Goal: Information Seeking & Learning: Learn about a topic

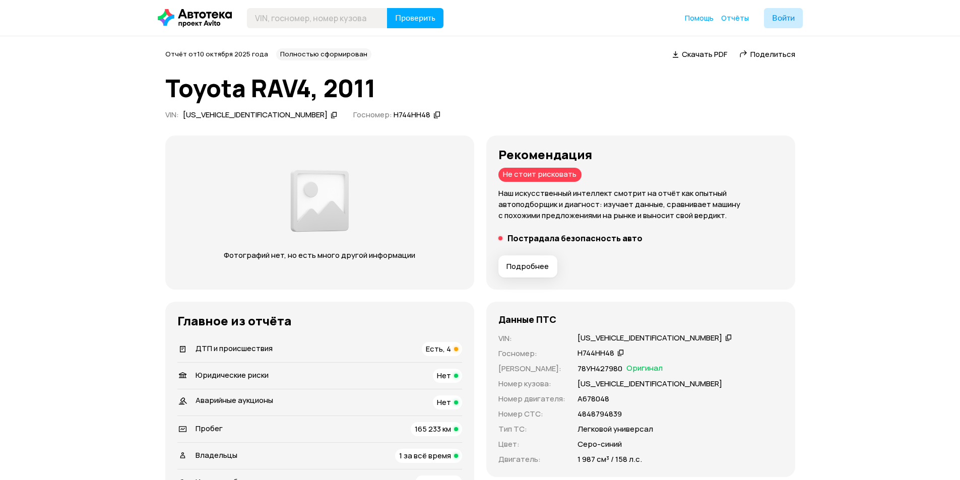
click at [530, 237] on h5 "Пострадала безопасность авто" at bounding box center [574, 238] width 135 height 10
click at [269, 349] on span "ДТП и происшествия" at bounding box center [234, 348] width 77 height 11
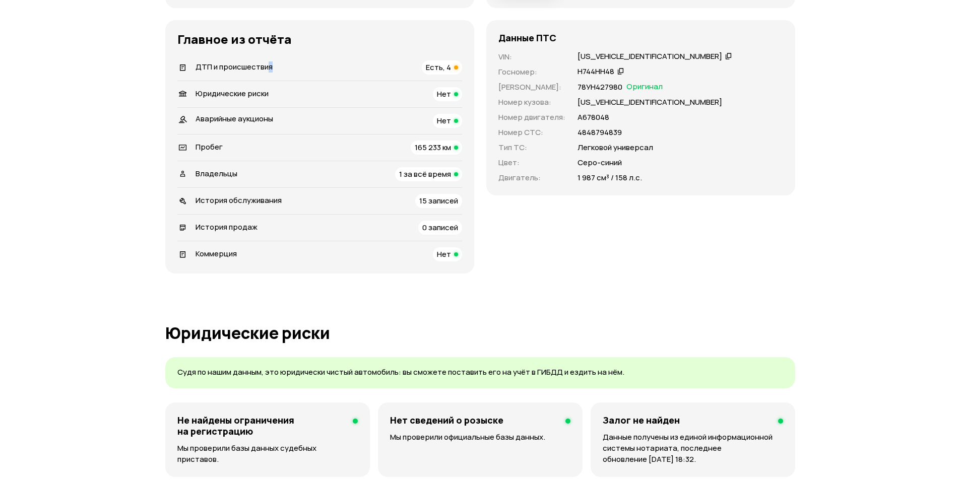
scroll to position [196, 0]
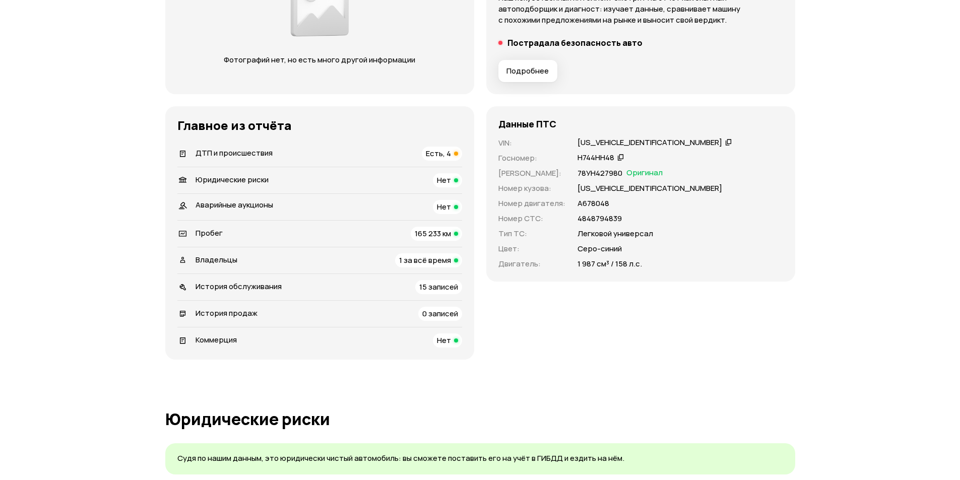
click at [374, 153] on div "ДТП и происшествия Есть, 4" at bounding box center [319, 154] width 285 height 14
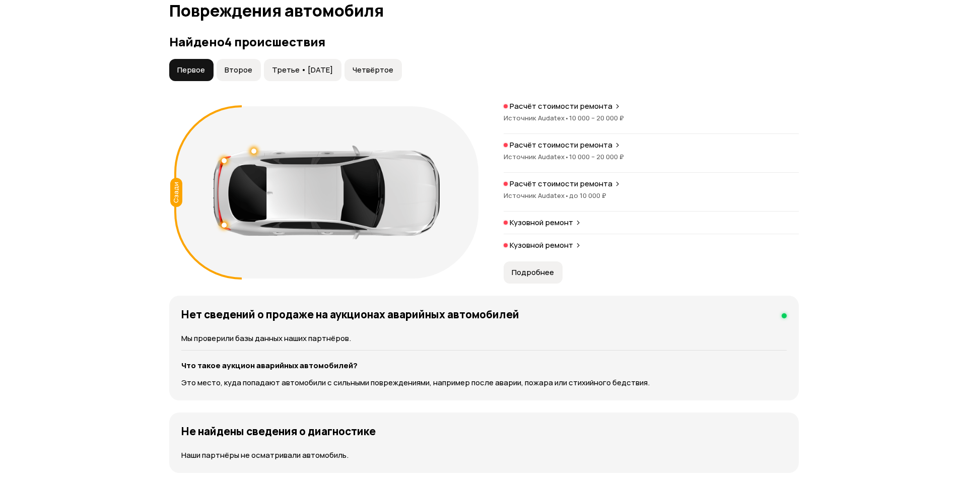
scroll to position [1002, 0]
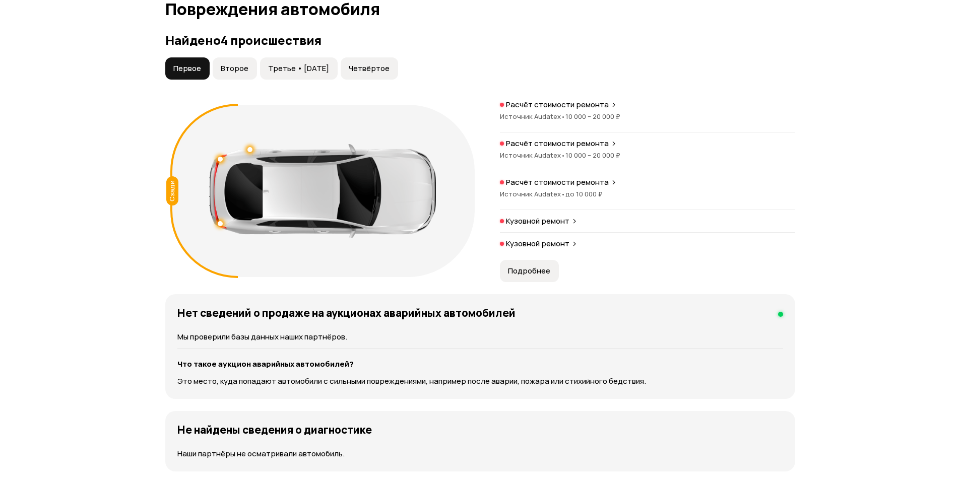
click at [561, 114] on span "•" at bounding box center [563, 116] width 5 height 9
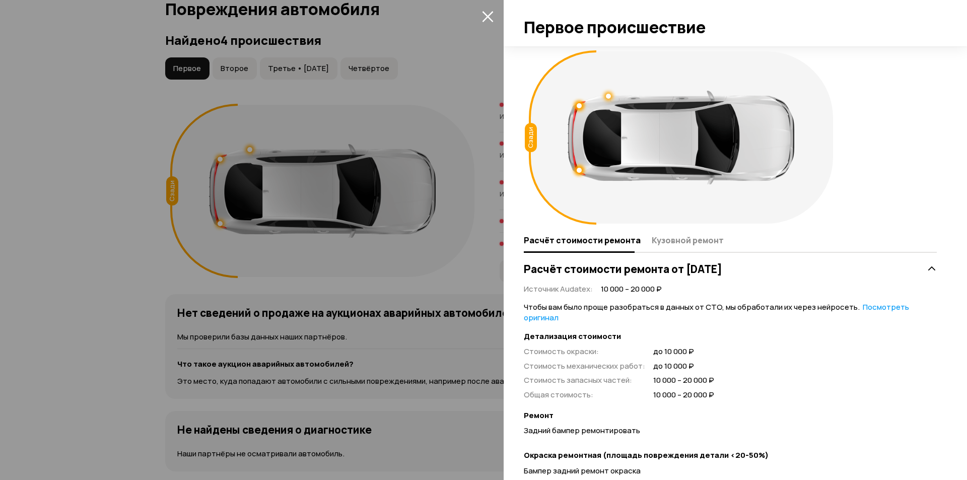
scroll to position [163, 0]
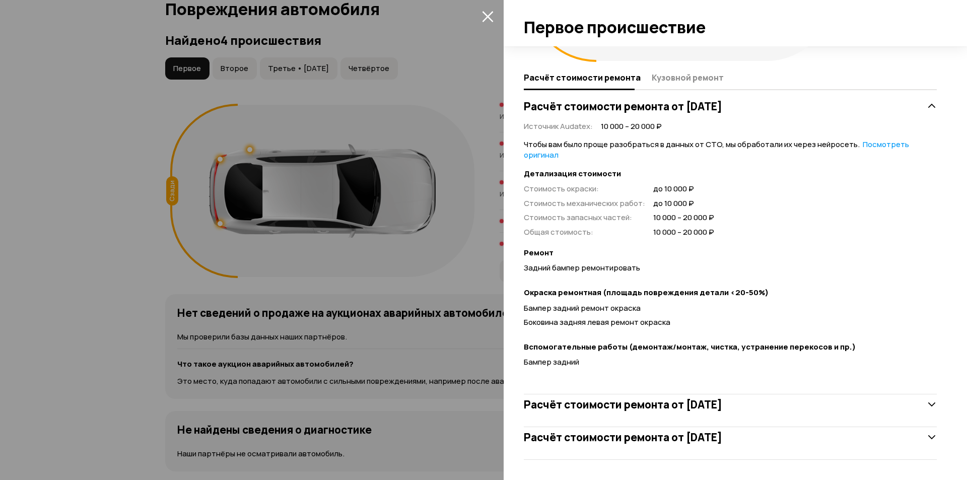
click at [108, 215] on div at bounding box center [483, 240] width 967 height 480
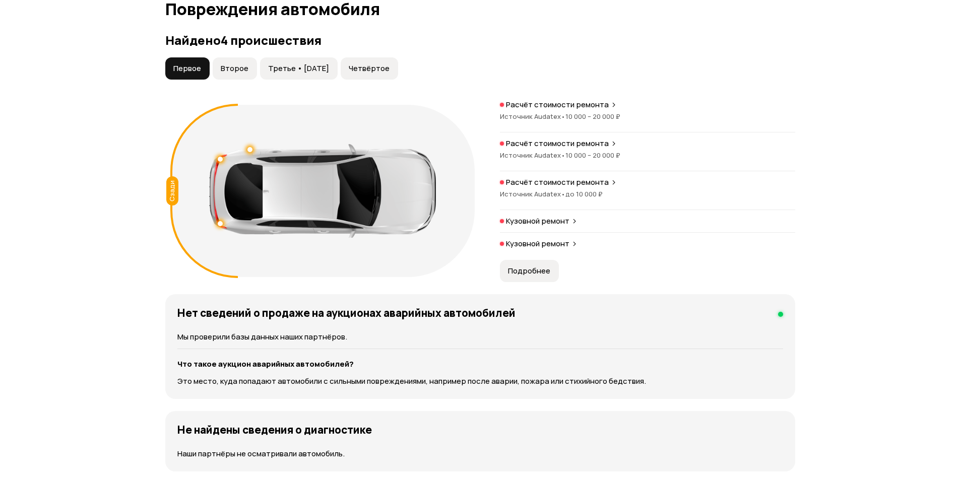
click at [561, 154] on span "•" at bounding box center [563, 155] width 5 height 9
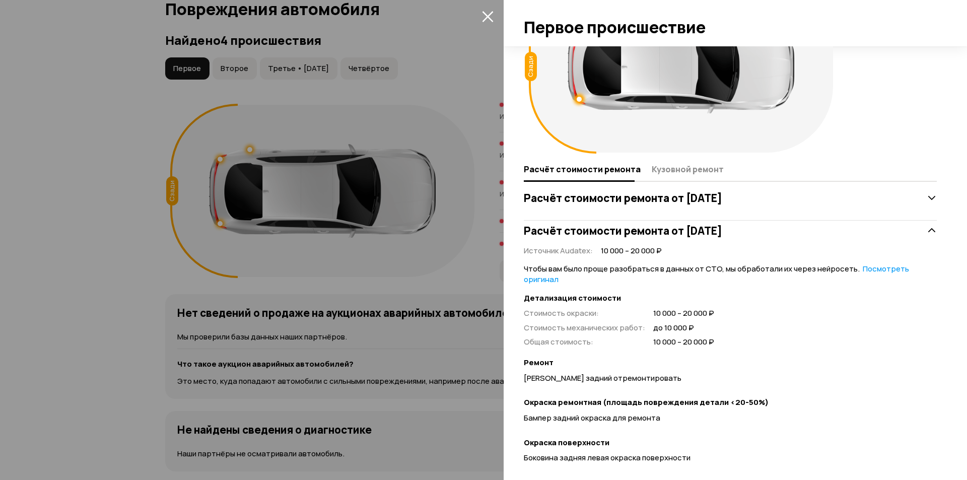
scroll to position [134, 0]
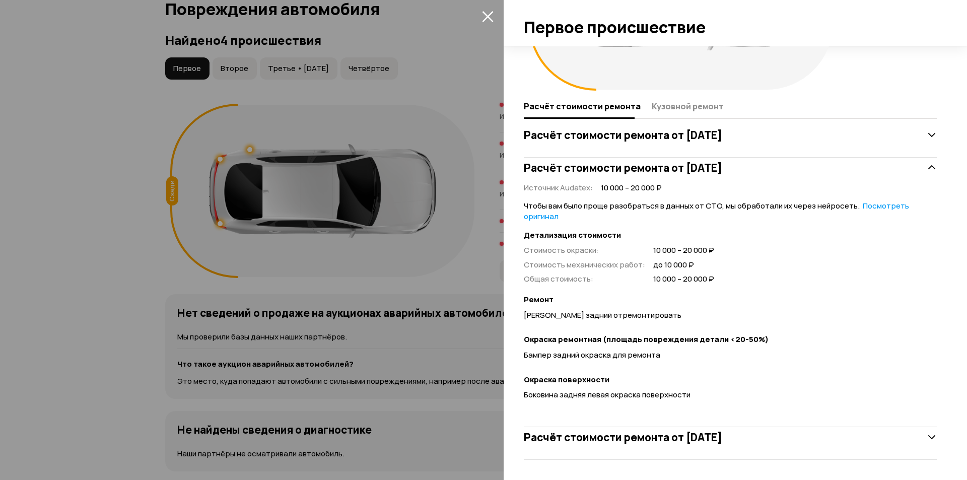
click at [170, 102] on div at bounding box center [483, 240] width 967 height 480
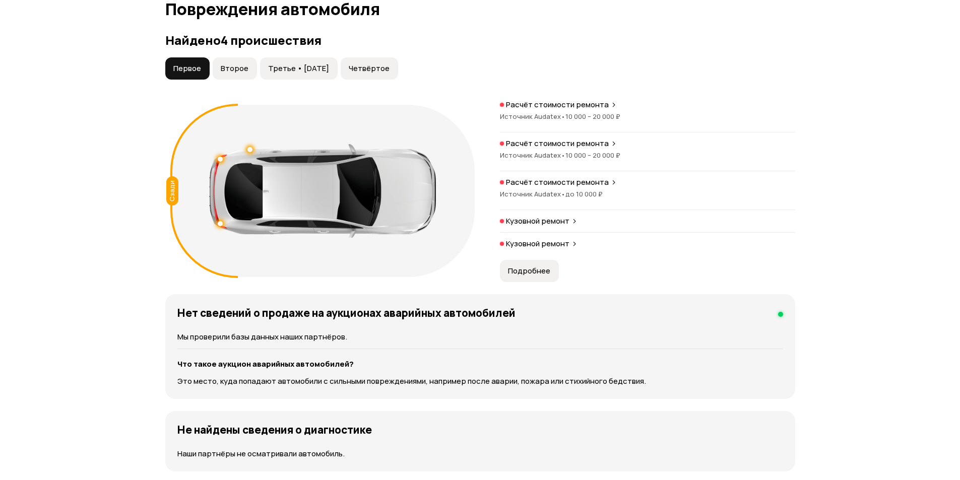
click at [532, 197] on span "Источник Audatex •" at bounding box center [533, 193] width 66 height 9
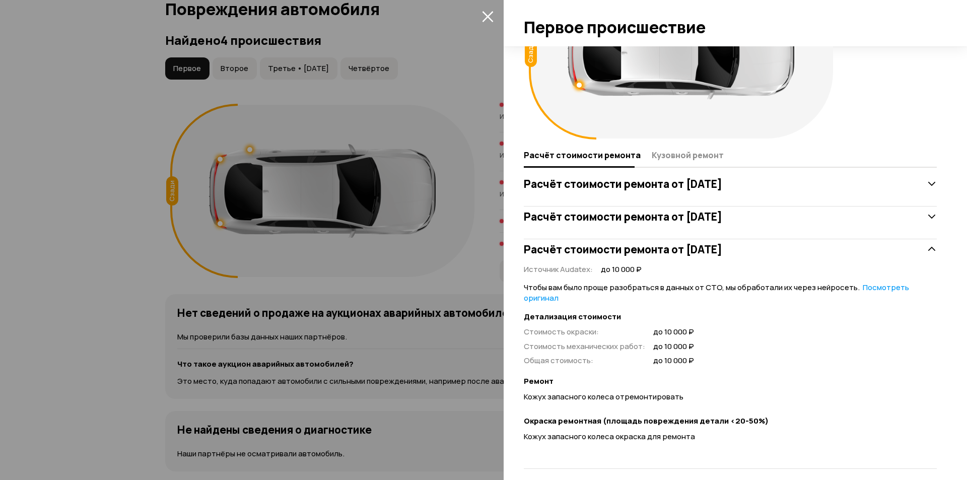
scroll to position [94, 0]
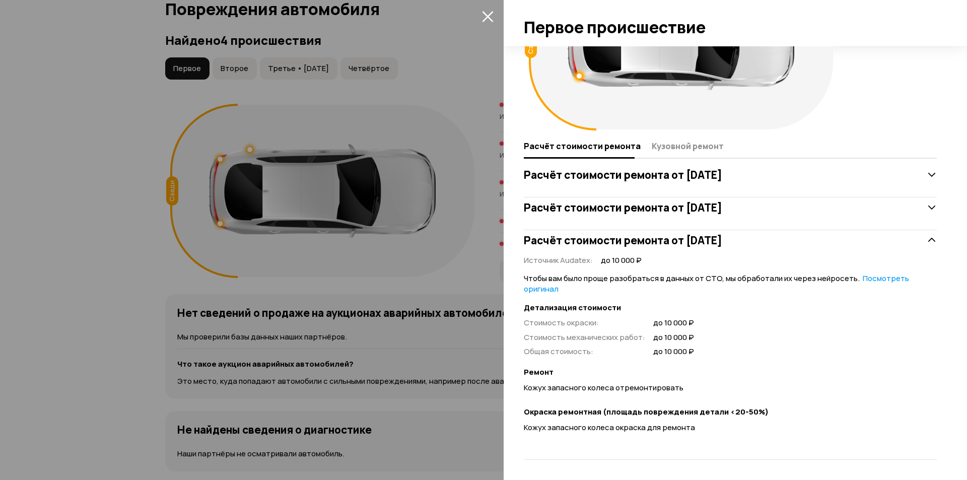
click at [108, 154] on div at bounding box center [483, 240] width 967 height 480
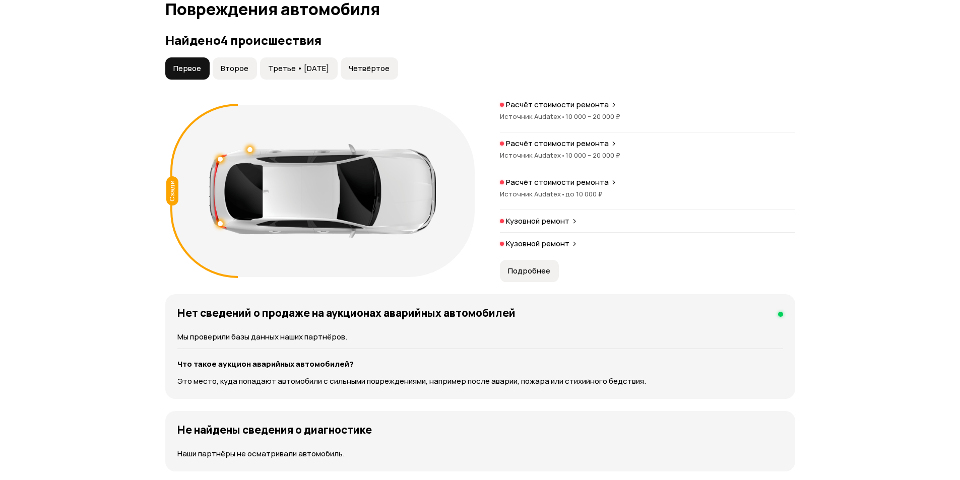
click at [517, 221] on p "Кузовной ремонт" at bounding box center [537, 221] width 63 height 10
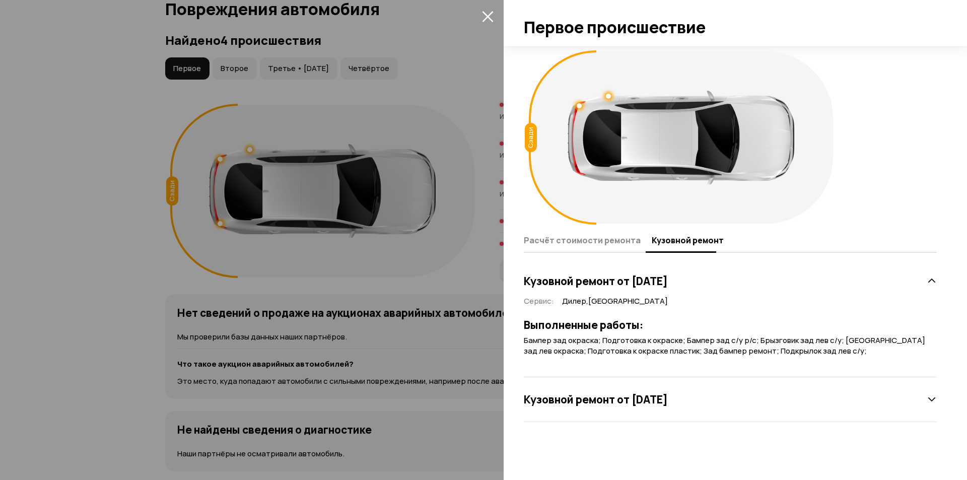
drag, startPoint x: 55, startPoint y: 166, endPoint x: 66, endPoint y: 165, distance: 11.1
click at [56, 166] on div at bounding box center [483, 240] width 967 height 480
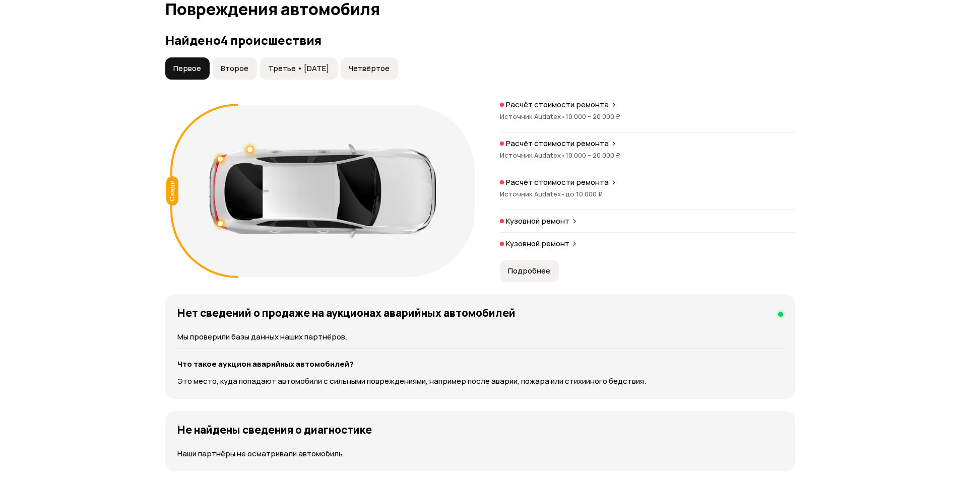
click at [534, 247] on p "Кузовной ремонт" at bounding box center [537, 244] width 63 height 10
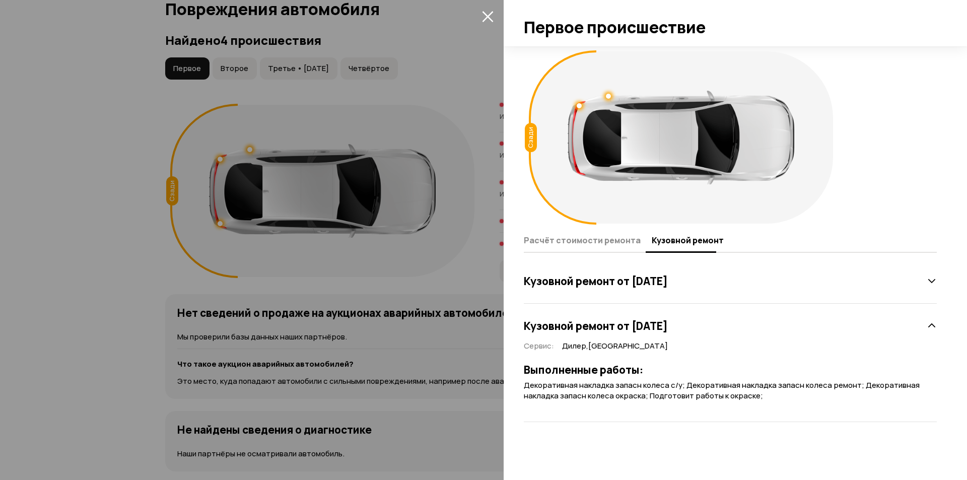
drag, startPoint x: 425, startPoint y: 290, endPoint x: 435, endPoint y: 288, distance: 9.9
click at [426, 290] on div at bounding box center [483, 240] width 967 height 480
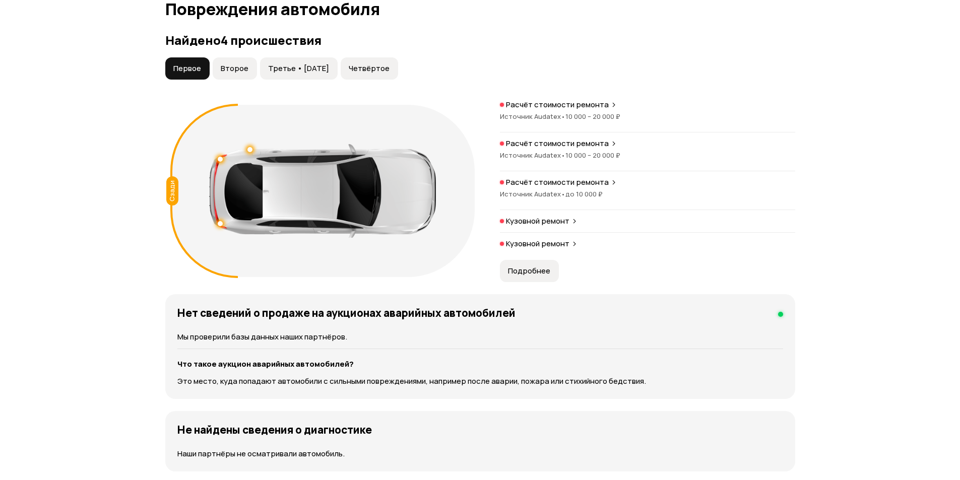
click at [531, 275] on span "Подробнее" at bounding box center [529, 271] width 42 height 10
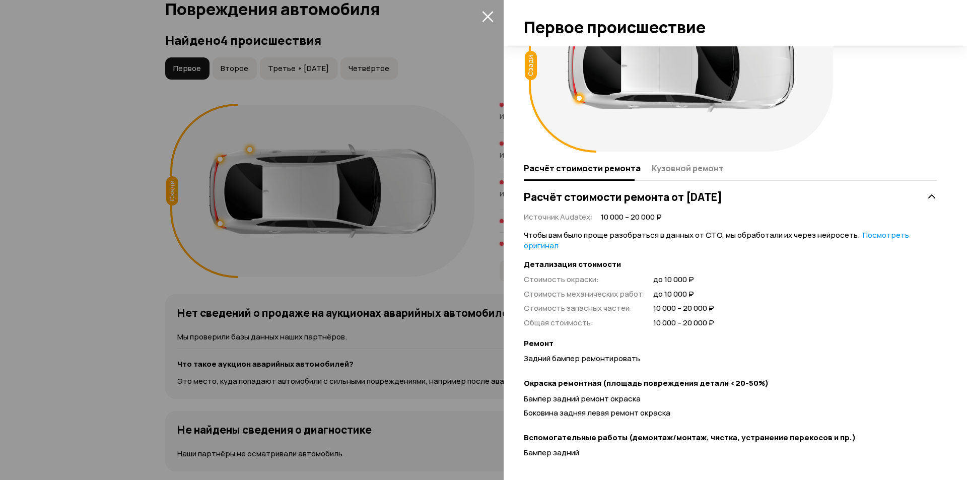
scroll to position [163, 0]
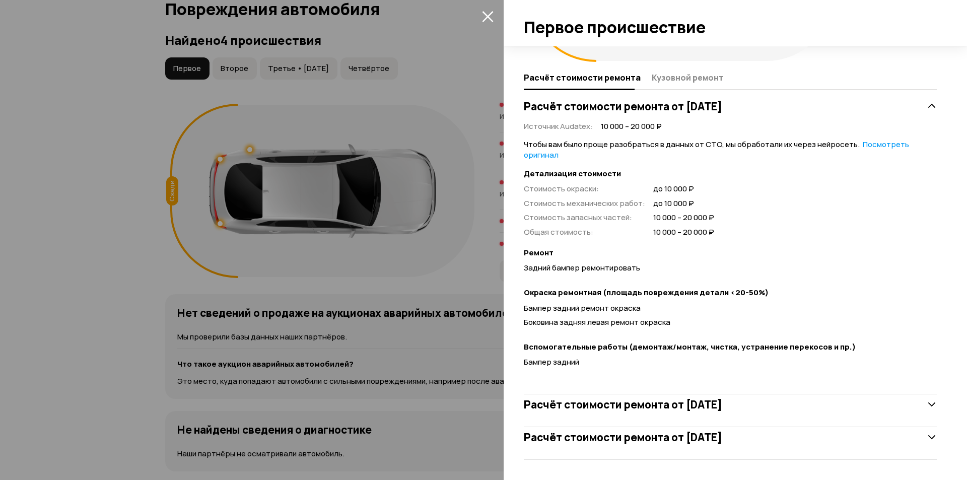
click at [429, 280] on div at bounding box center [483, 240] width 967 height 480
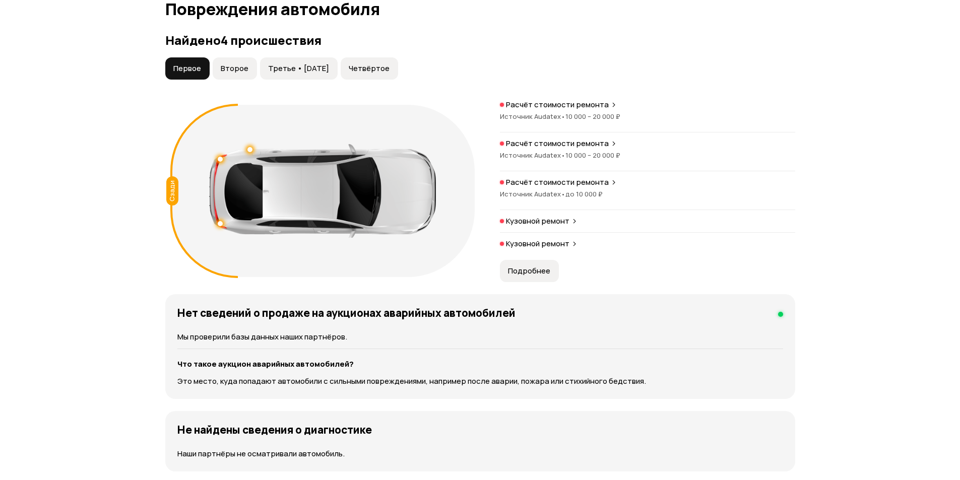
click at [239, 70] on span "Второе" at bounding box center [235, 68] width 28 height 10
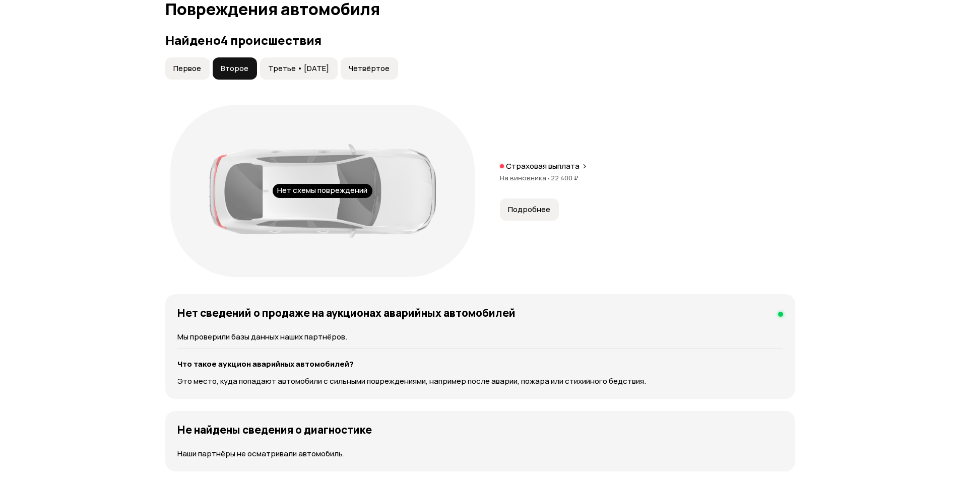
click at [544, 187] on div "Страховая выплата На виновника • 22 400 ₽" at bounding box center [647, 177] width 295 height 32
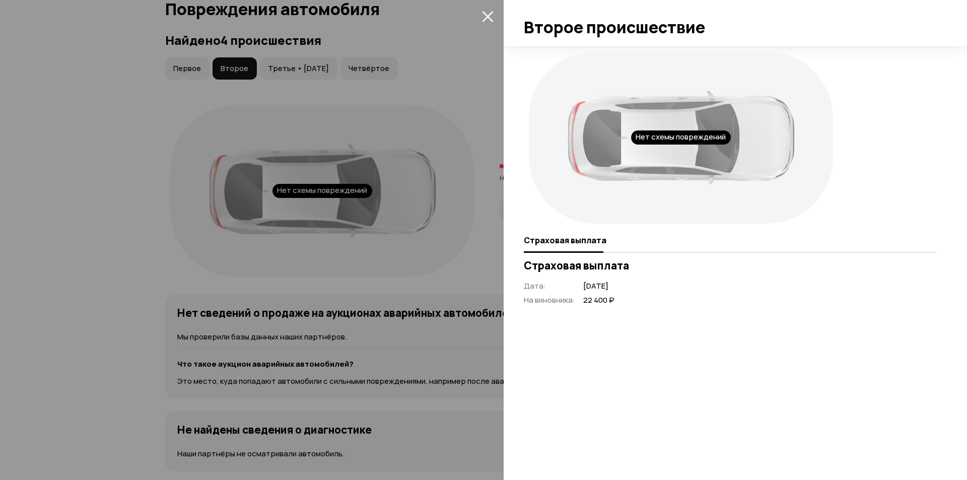
click at [468, 279] on div at bounding box center [483, 240] width 967 height 480
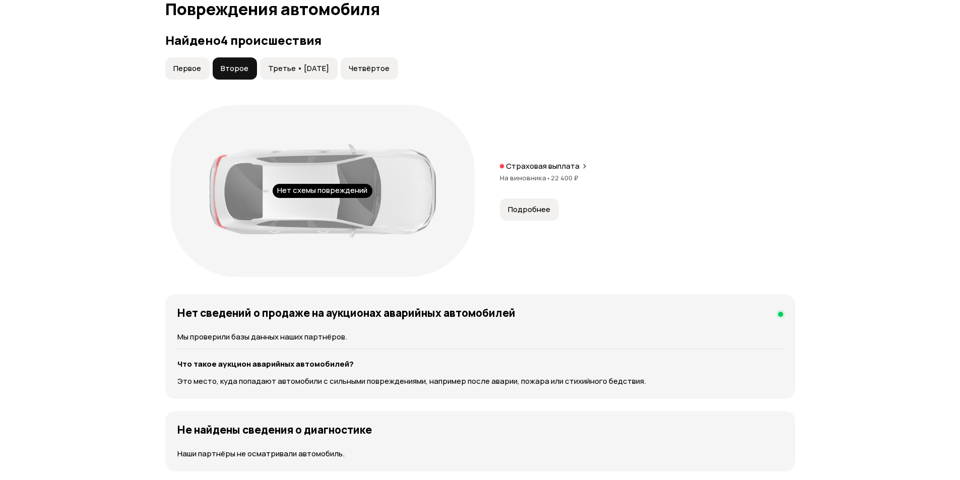
click at [324, 75] on button "Третье • 16 дек 2021" at bounding box center [299, 68] width 78 height 22
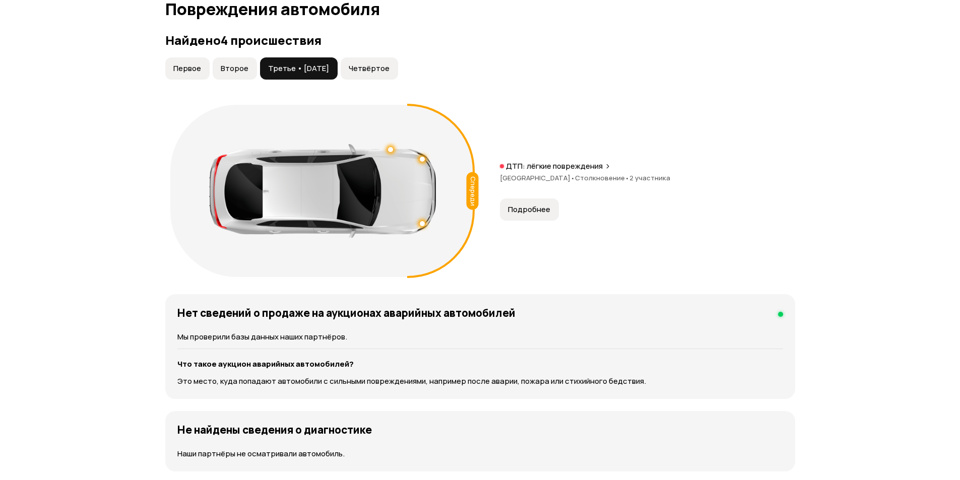
click at [629, 177] on span "2 участника" at bounding box center [649, 177] width 41 height 9
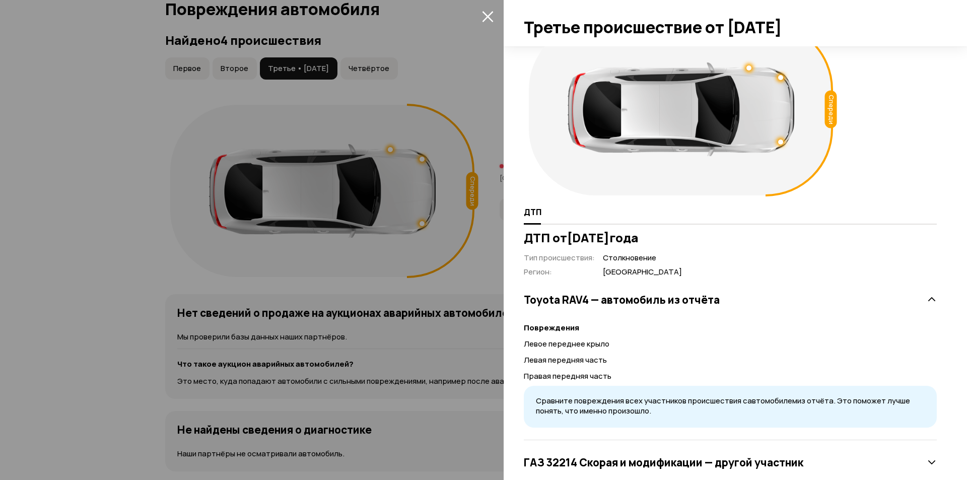
scroll to position [53, 0]
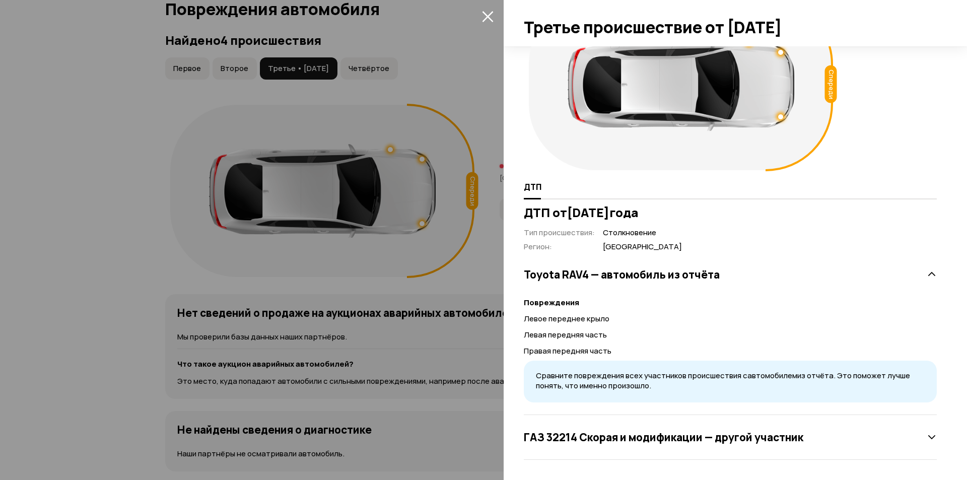
click at [433, 320] on div at bounding box center [483, 240] width 967 height 480
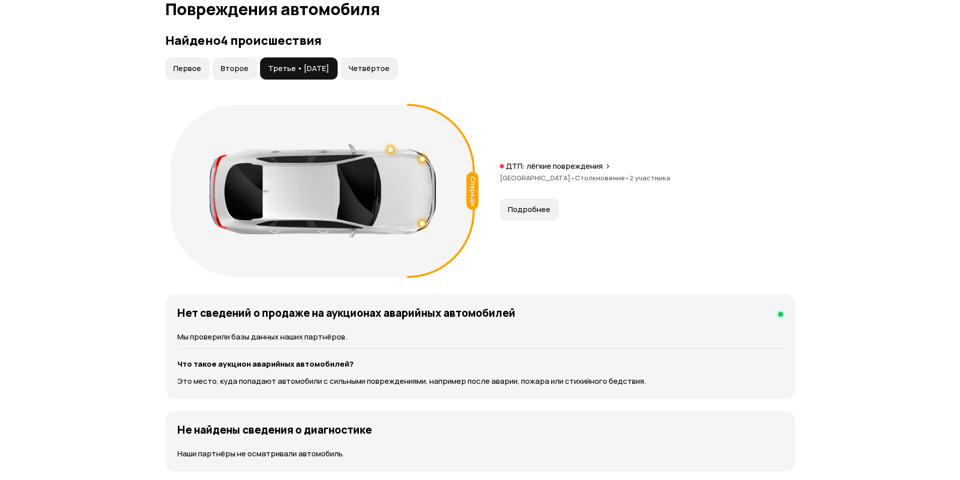
click at [375, 68] on span "Четвёртое" at bounding box center [369, 68] width 41 height 10
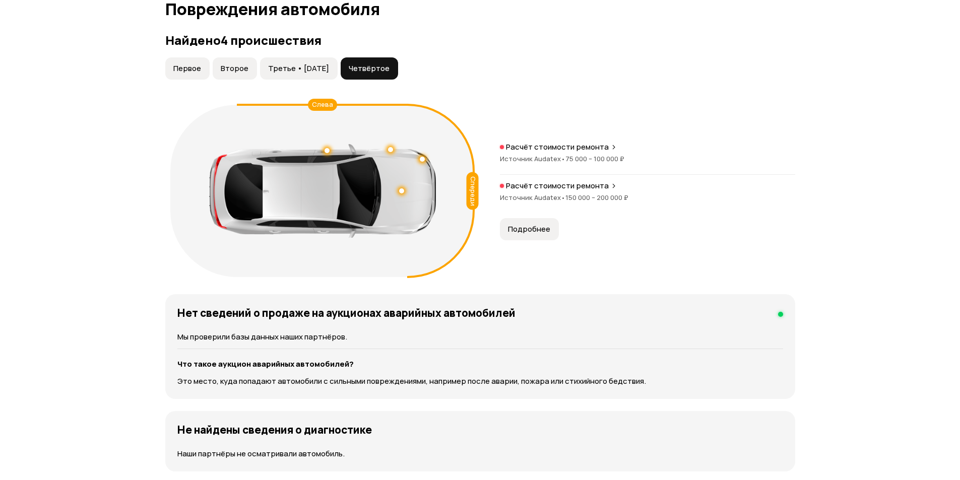
click at [579, 162] on span "75 000 – 100 000 ₽" at bounding box center [594, 158] width 59 height 9
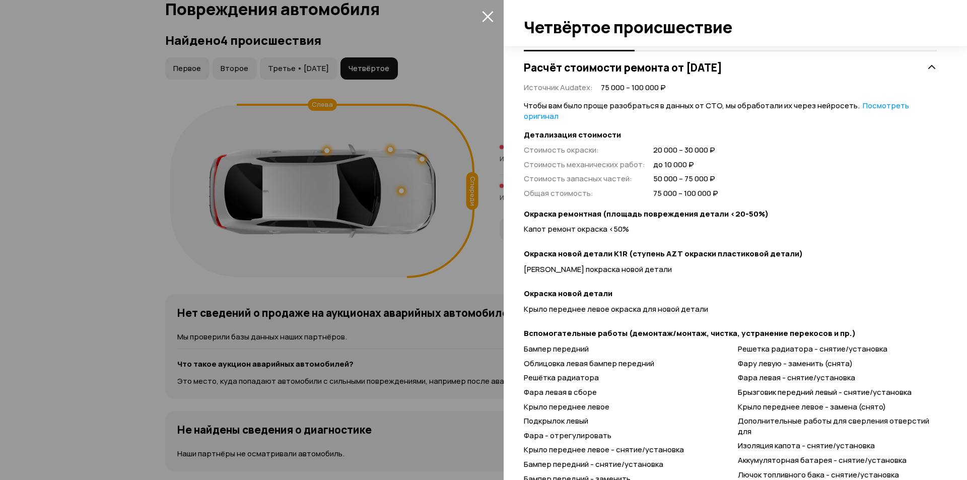
scroll to position [283, 0]
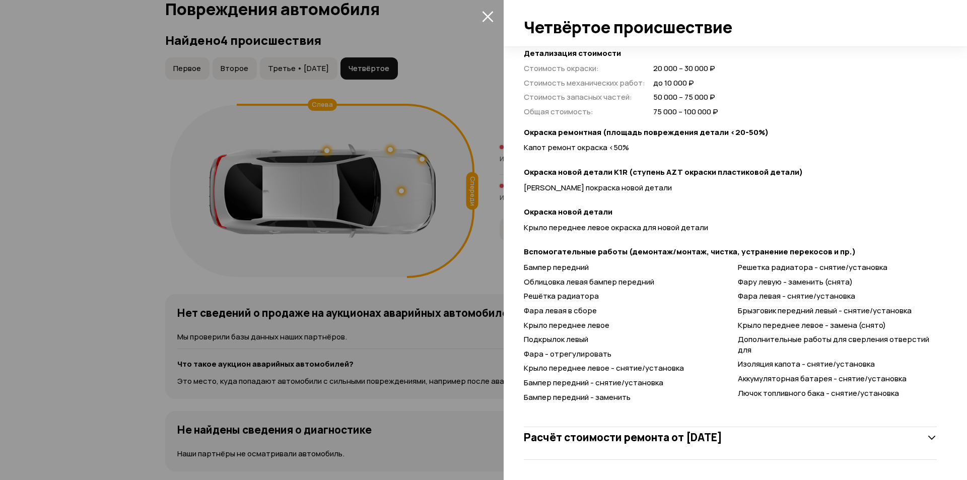
click at [445, 295] on div at bounding box center [483, 240] width 967 height 480
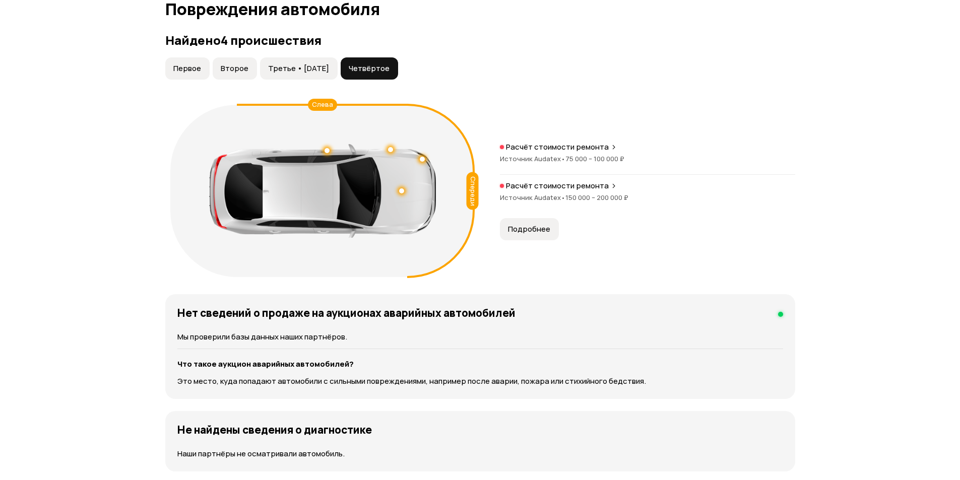
click at [541, 188] on p "Расчёт стоимости ремонта" at bounding box center [557, 186] width 103 height 10
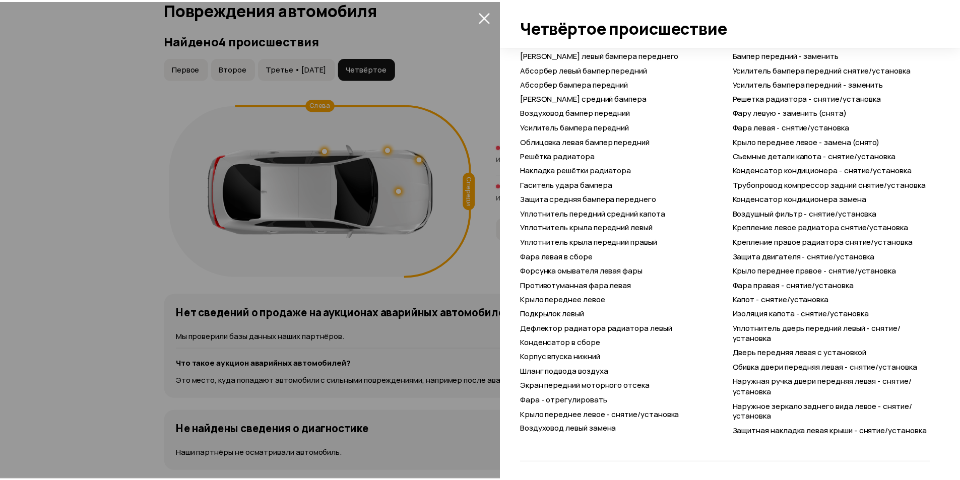
scroll to position [741, 0]
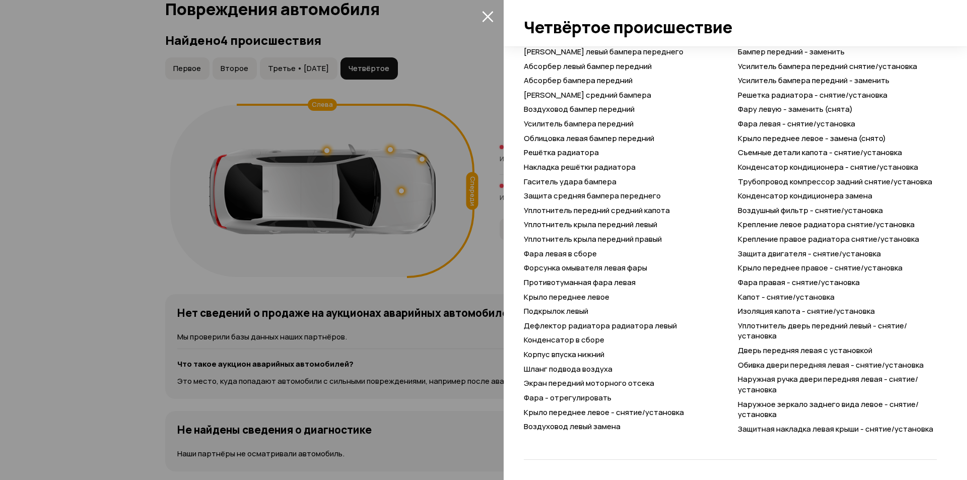
click at [105, 314] on div at bounding box center [483, 240] width 967 height 480
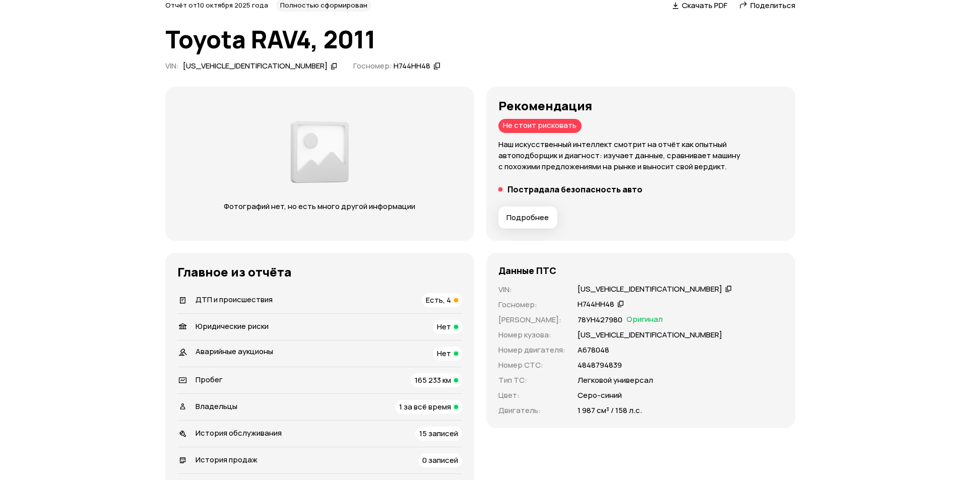
scroll to position [0, 0]
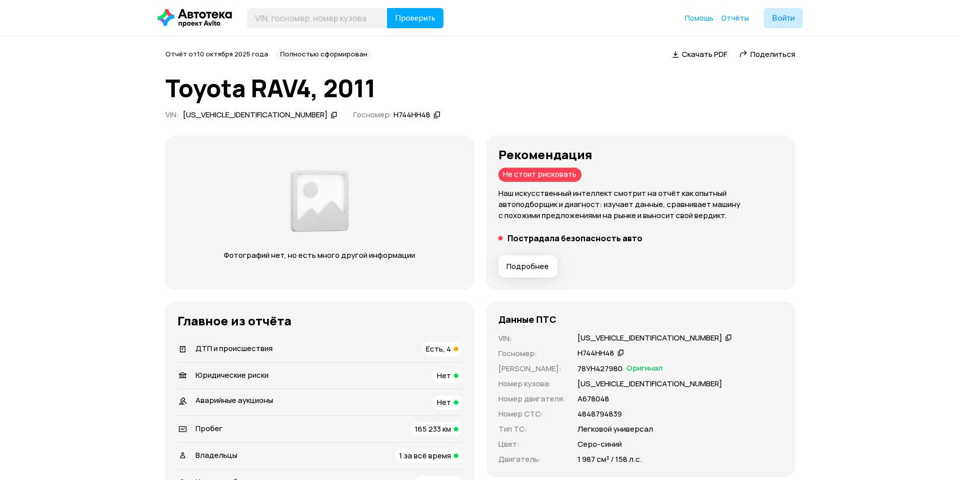
click at [762, 49] on span "Поделиться" at bounding box center [772, 54] width 45 height 11
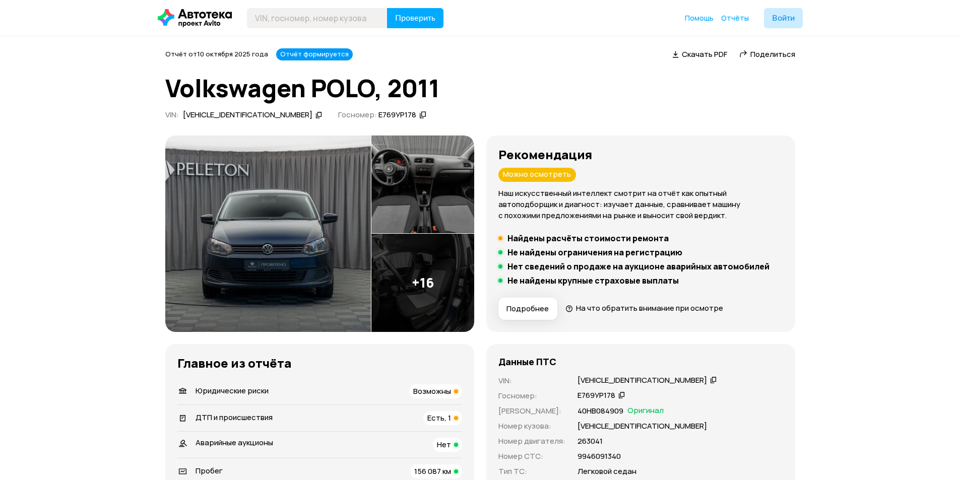
click at [767, 52] on span "Поделиться" at bounding box center [772, 54] width 45 height 11
